Goal: Task Accomplishment & Management: Use online tool/utility

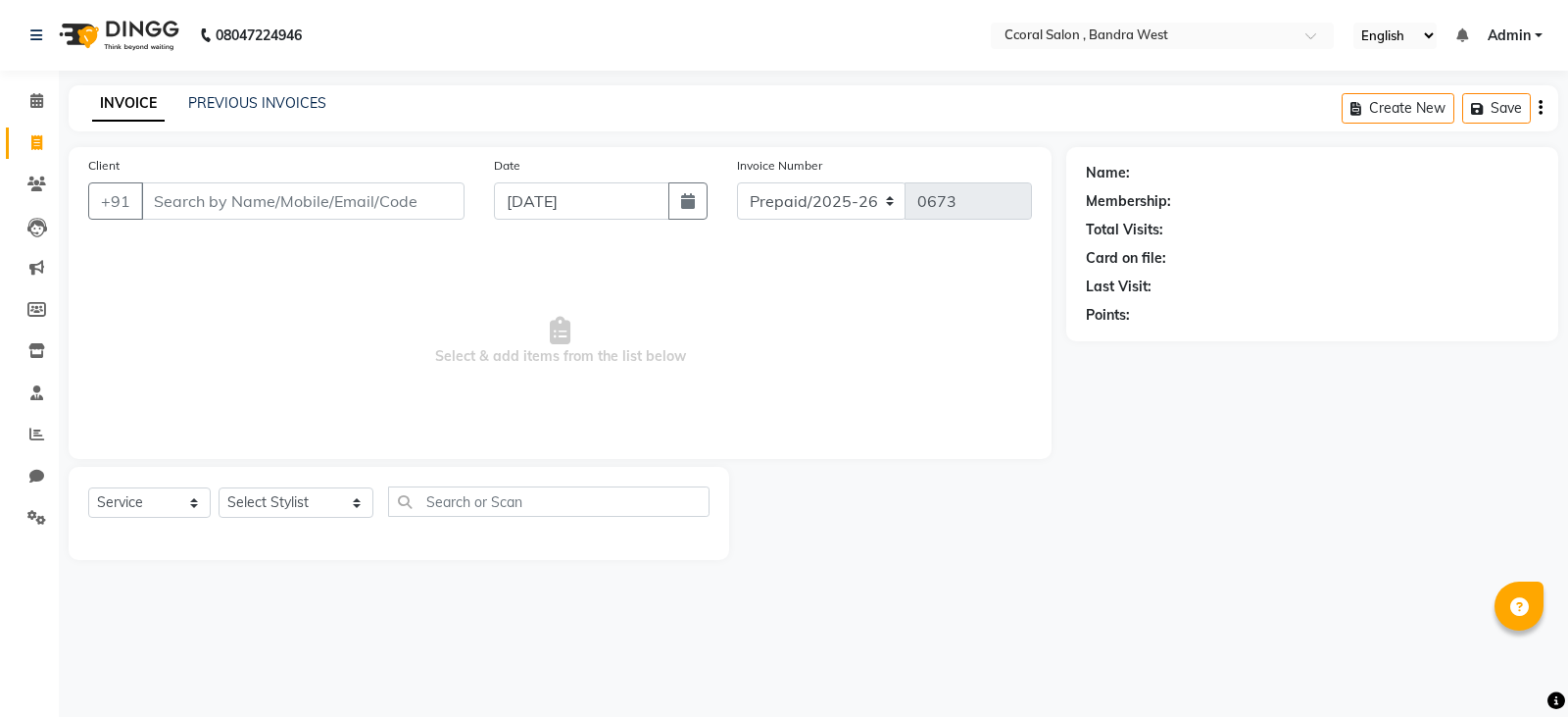
select select "service"
click at [36, 144] on icon at bounding box center [36, 142] width 11 height 15
click at [35, 143] on icon at bounding box center [36, 142] width 11 height 15
select select "service"
type input "0673"
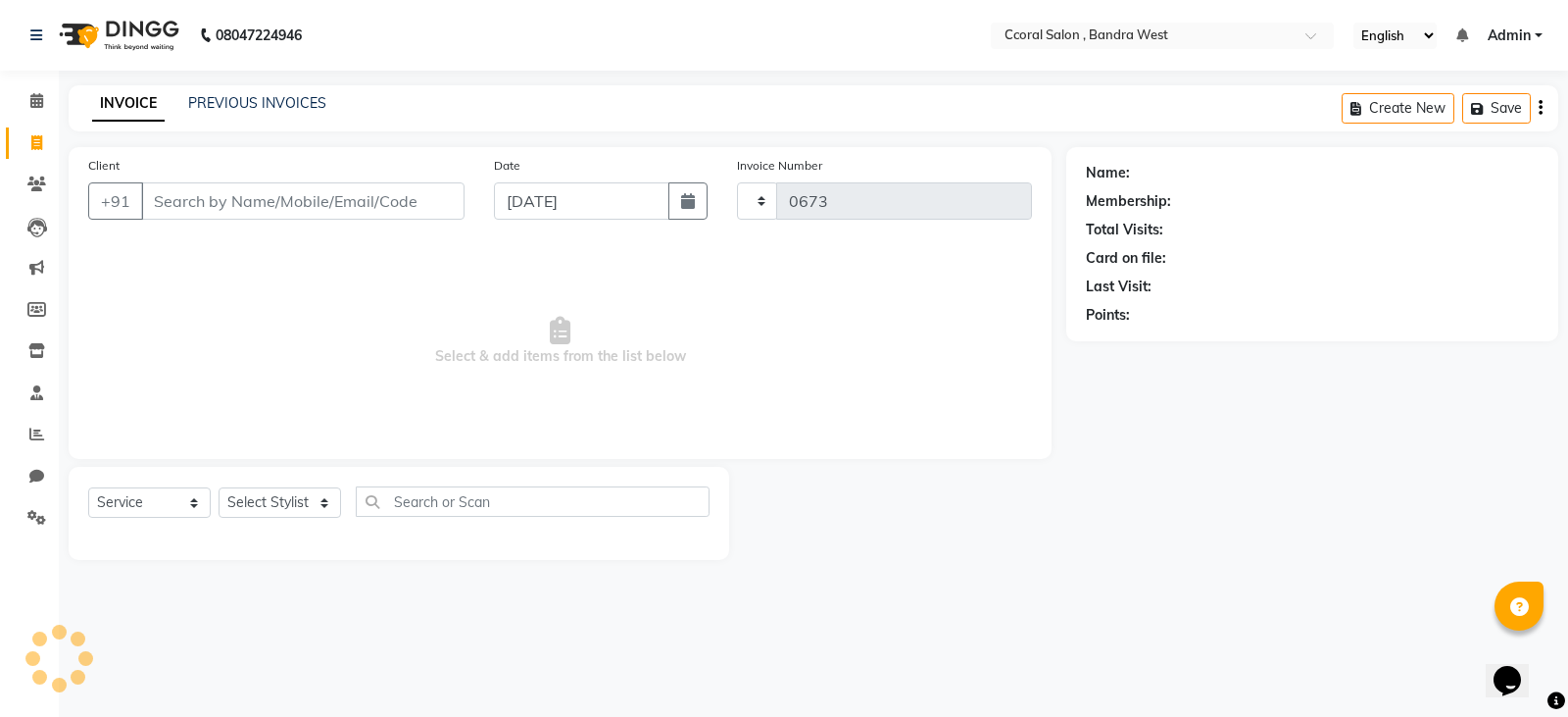
select select "7966"
click at [35, 143] on icon at bounding box center [36, 142] width 11 height 15
select select "service"
click at [38, 143] on icon at bounding box center [36, 142] width 11 height 15
select select "service"
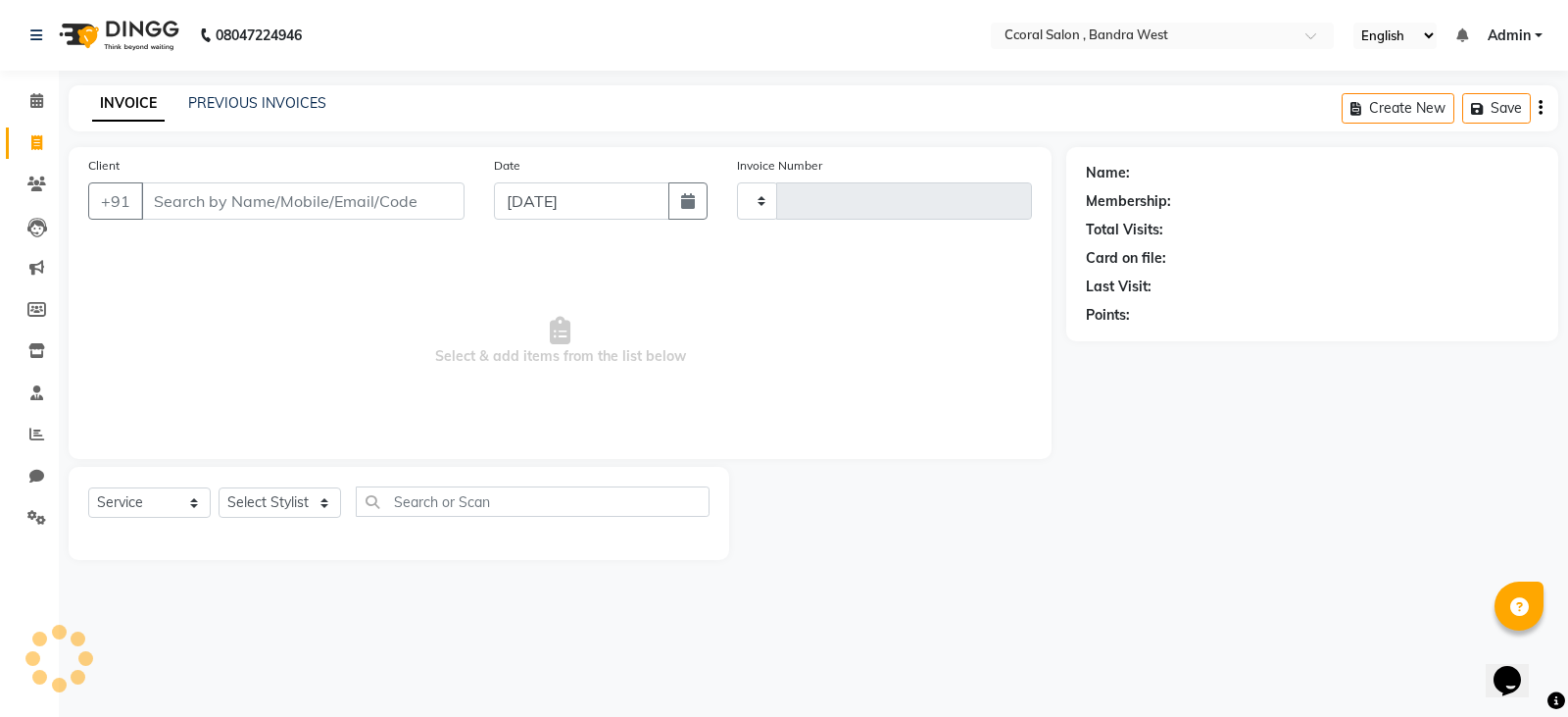
type input "0673"
click at [38, 143] on icon at bounding box center [36, 142] width 11 height 15
select select "service"
click at [46, 145] on span at bounding box center [37, 144] width 34 height 23
select select "service"
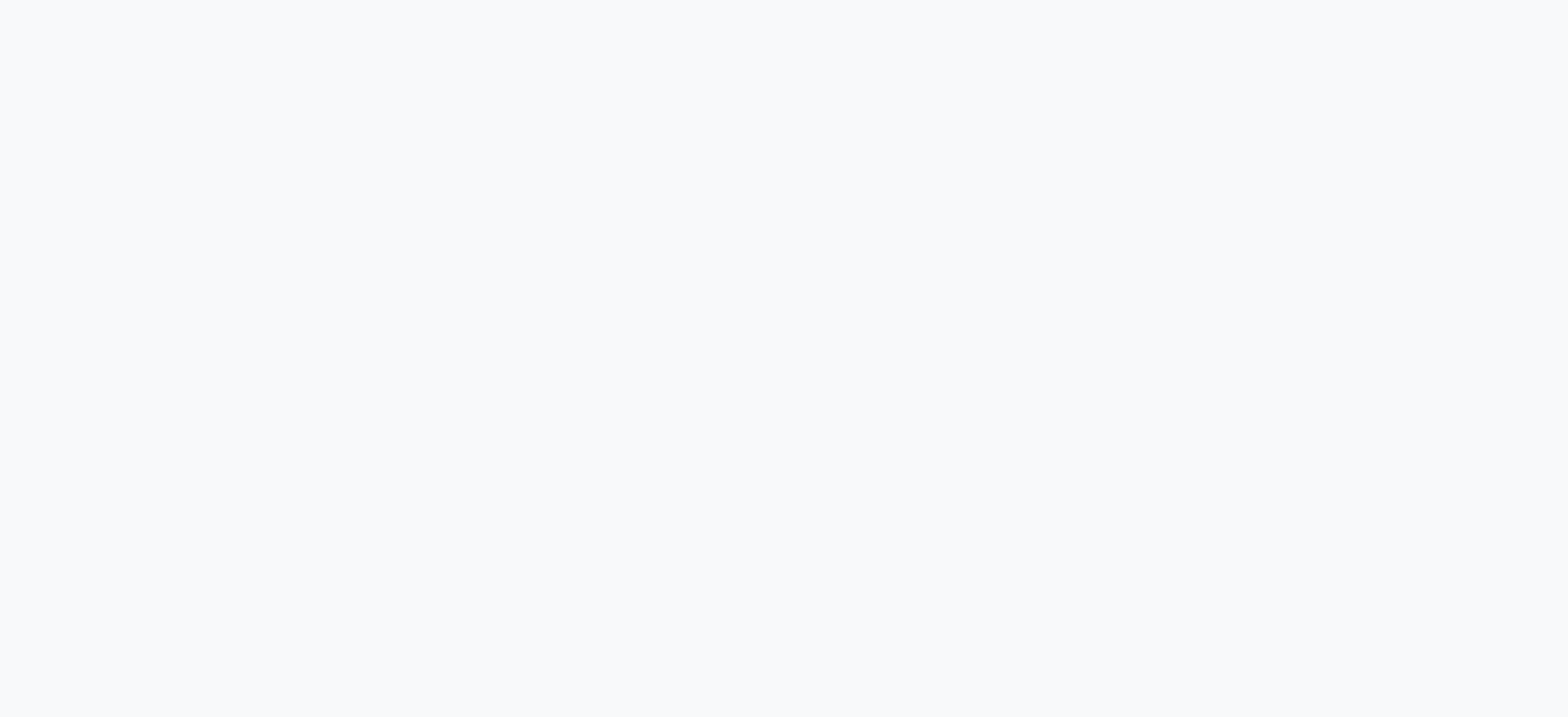
select select "service"
